Goal: Task Accomplishment & Management: Manage account settings

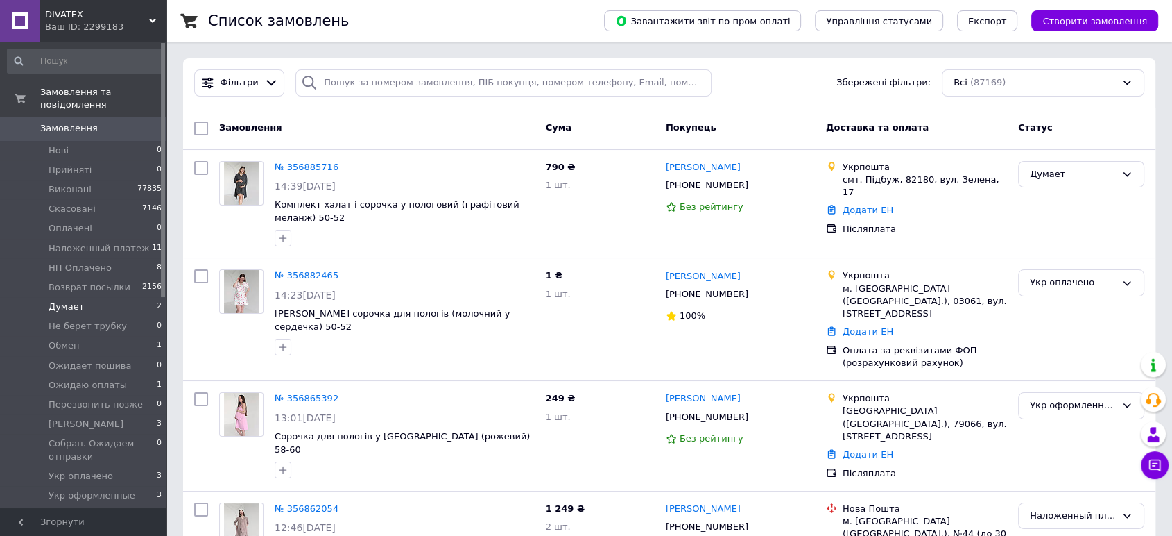
click at [96, 297] on li "Думает 2" at bounding box center [85, 306] width 170 height 19
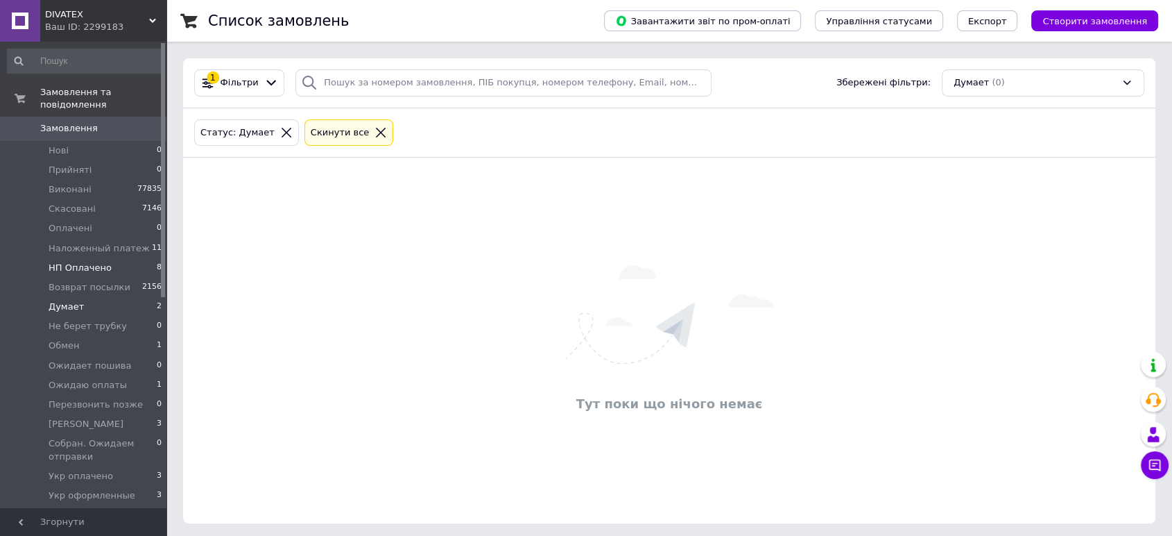
click at [110, 258] on li "HП Оплачено 8" at bounding box center [85, 267] width 170 height 19
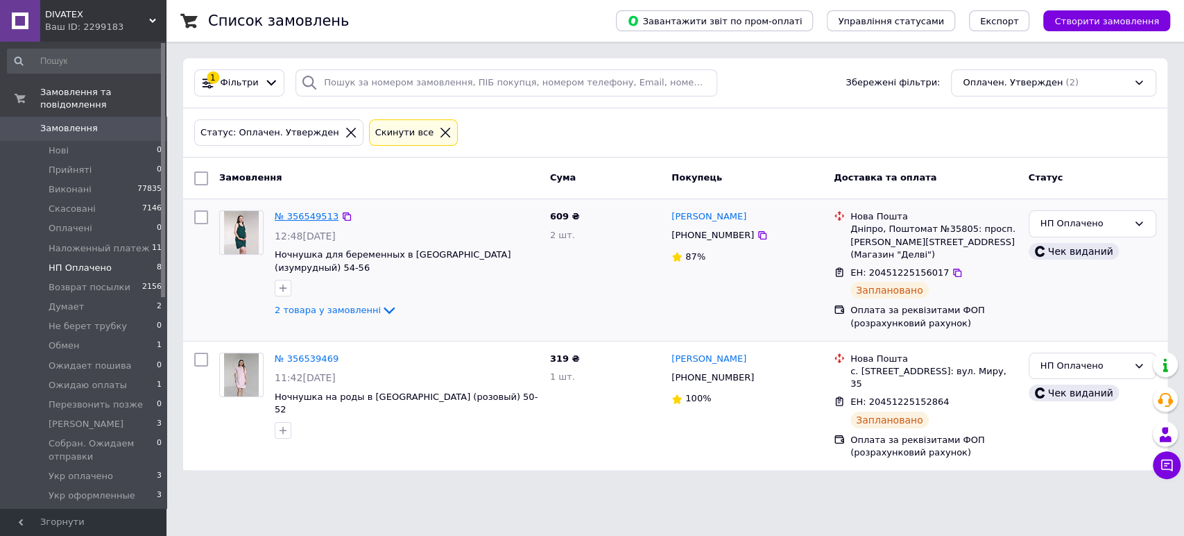
click at [300, 216] on link "№ 356549513" at bounding box center [307, 216] width 64 height 10
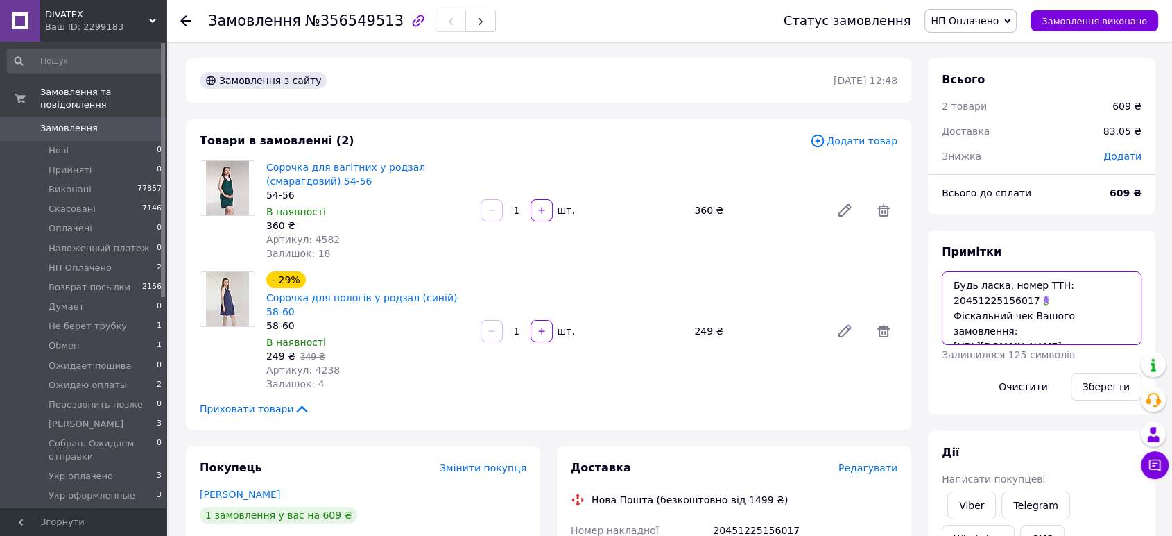
click at [1016, 303] on textarea "Будь ласка, номер ТТН: 20451225156017🪻 Фіскальний чек Вашого замовлення: [URL][…" at bounding box center [1042, 308] width 200 height 74
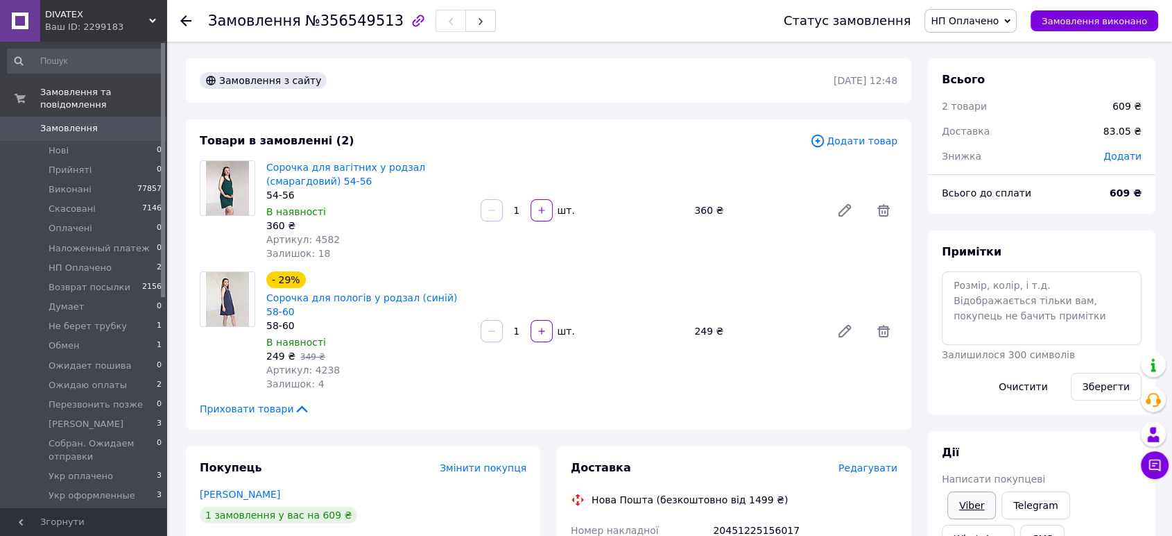
click at [968, 512] on link "Viber" at bounding box center [972, 505] width 49 height 28
click at [1140, 234] on div "Примітки Залишилося 300 символів Очистити Зберегти" at bounding box center [1042, 322] width 228 height 184
click at [1088, 24] on span "Замовлення виконано" at bounding box center [1094, 21] width 105 height 10
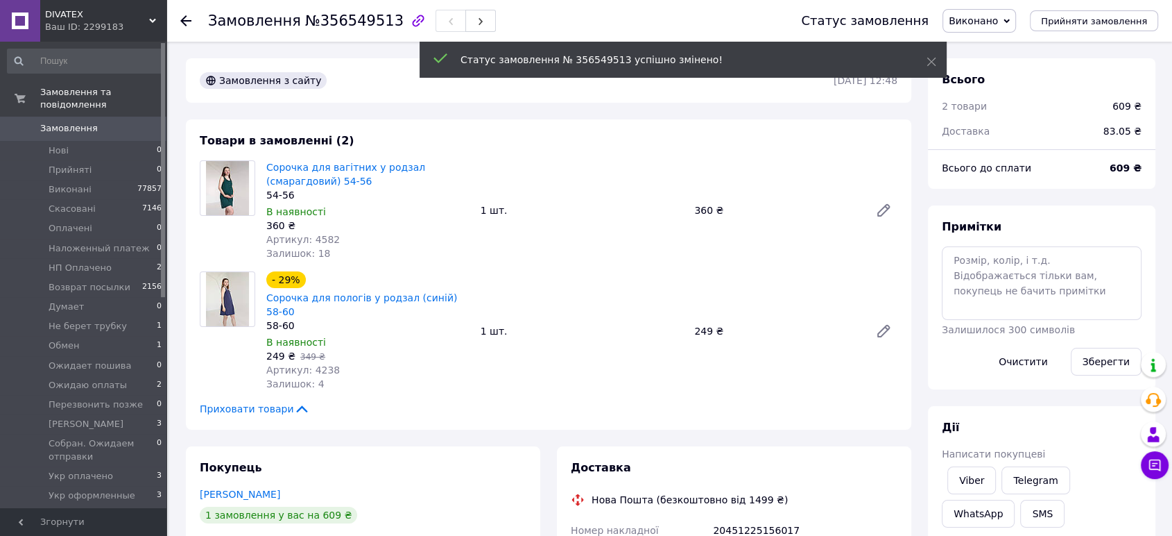
click at [133, 258] on li "HП Оплачено 2" at bounding box center [85, 267] width 170 height 19
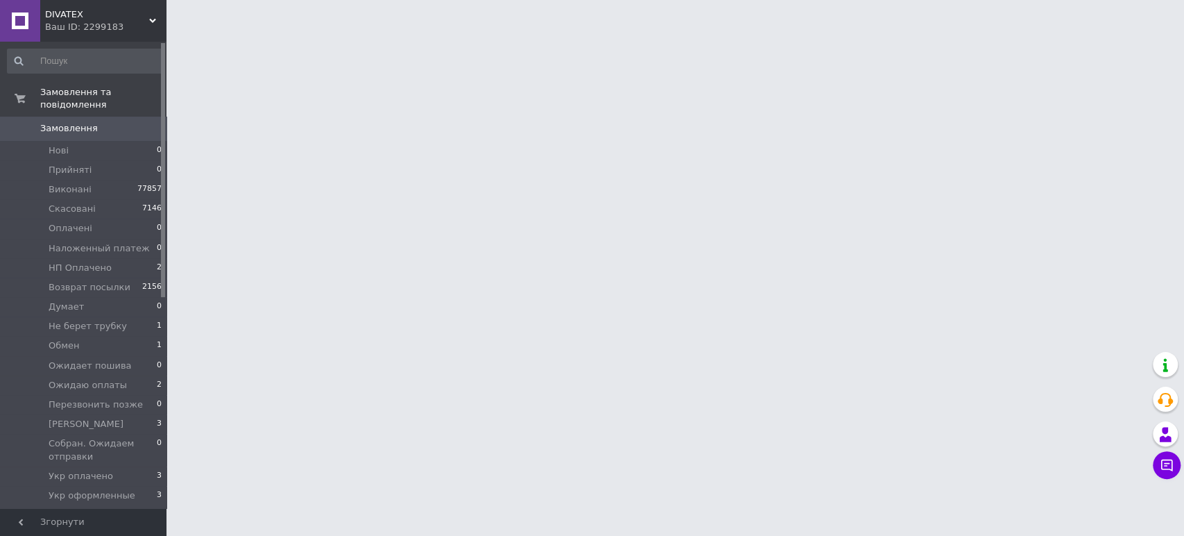
click at [133, 258] on li "HП Оплачено 2" at bounding box center [85, 267] width 170 height 19
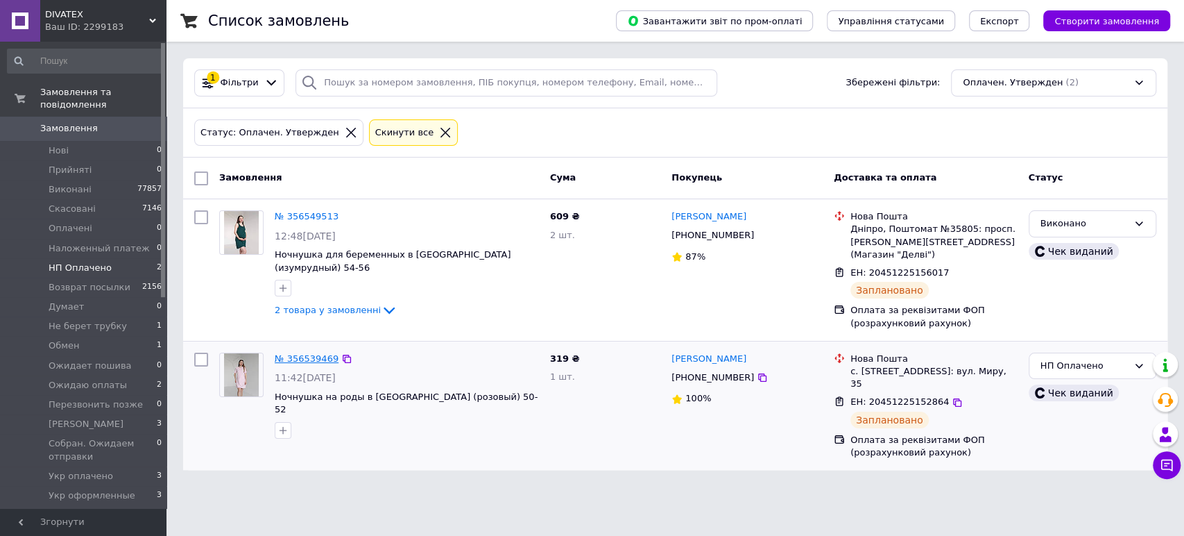
click at [316, 363] on link "№ 356539469" at bounding box center [307, 358] width 64 height 10
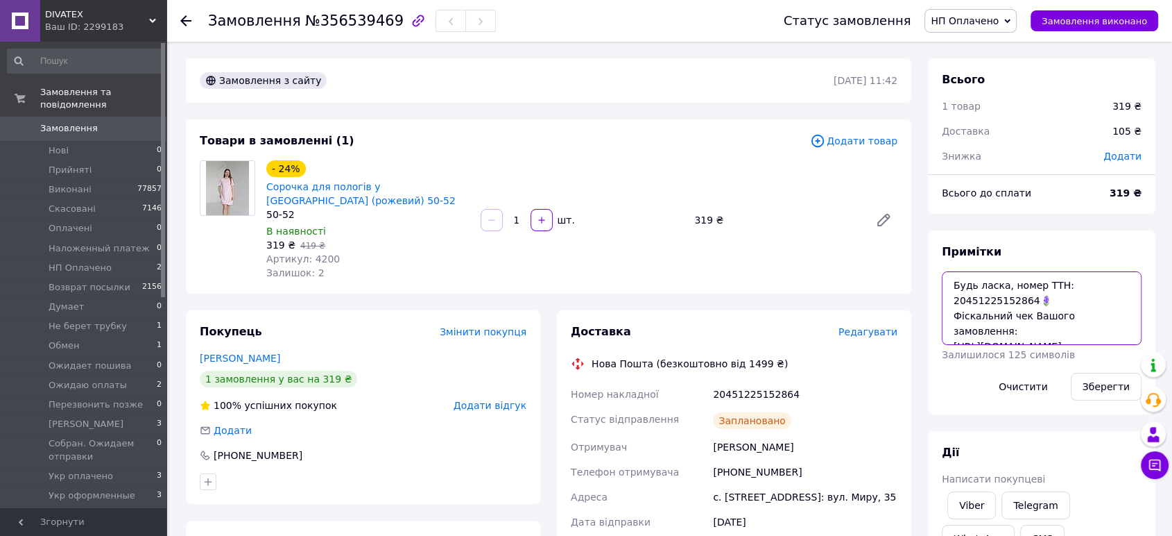
click at [998, 314] on textarea "Будь ласка, номер ТТН: 20451225152864🪻 Фіскальний чек Вашого замовлення: [URL][…" at bounding box center [1042, 308] width 200 height 74
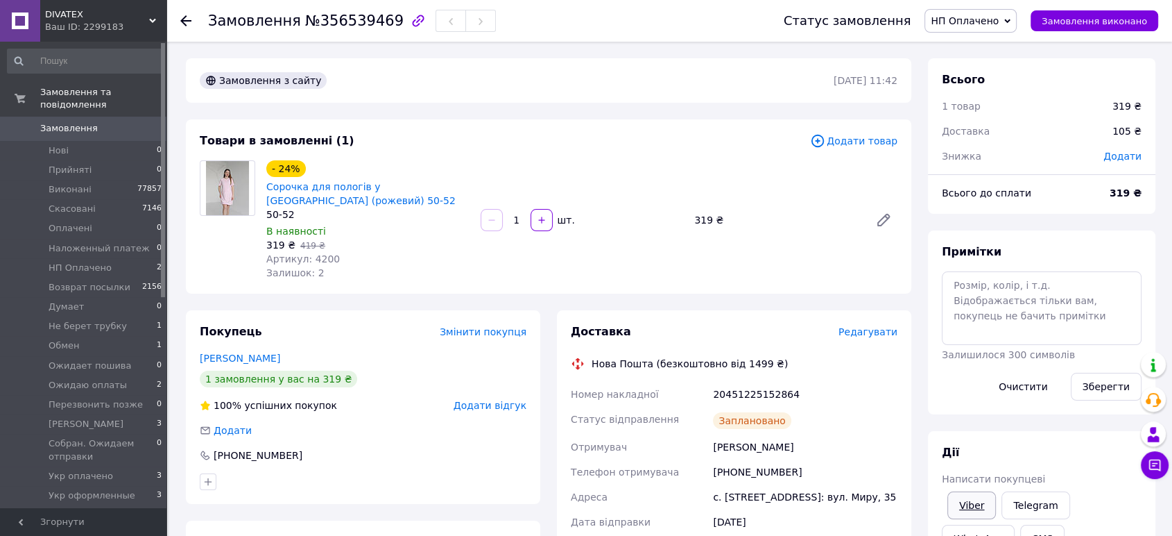
click at [967, 499] on link "Viber" at bounding box center [972, 505] width 49 height 28
drag, startPoint x: 1140, startPoint y: 21, endPoint x: 1065, endPoint y: 57, distance: 83.8
click at [1140, 21] on span "Замовлення виконано" at bounding box center [1094, 21] width 105 height 10
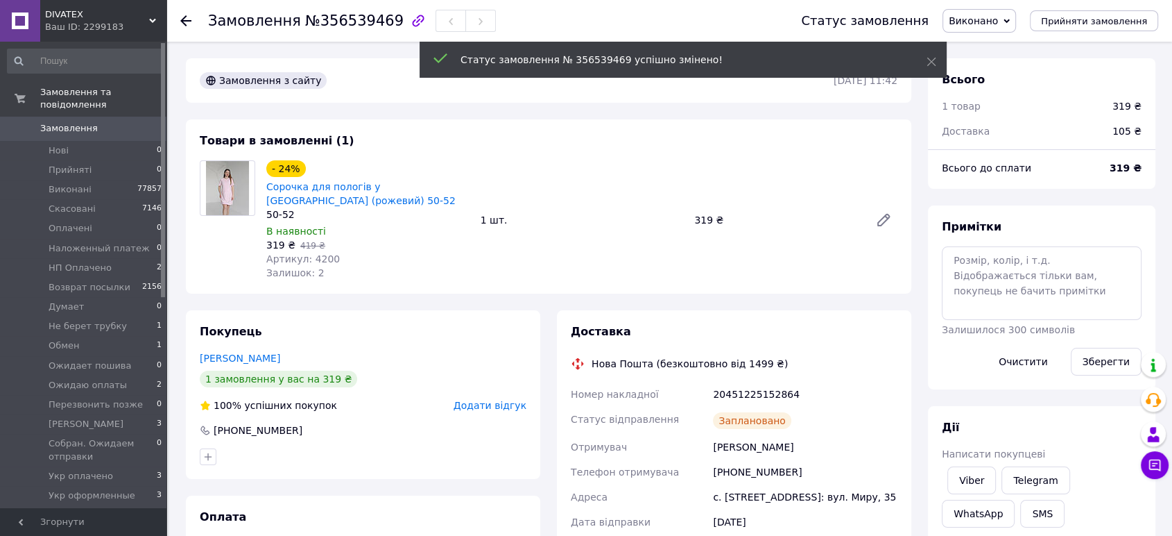
click at [80, 122] on span "Замовлення" at bounding box center [69, 128] width 58 height 12
